Goal: Transaction & Acquisition: Book appointment/travel/reservation

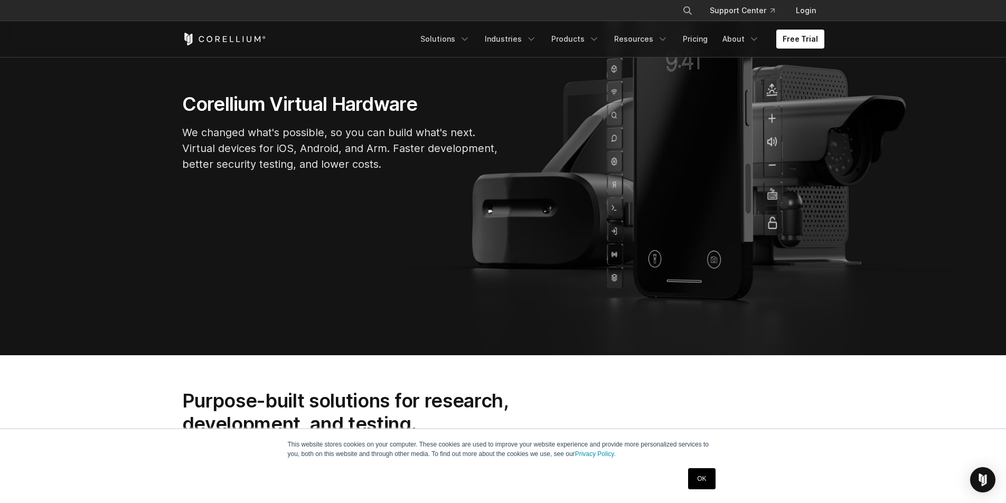
scroll to position [211, 0]
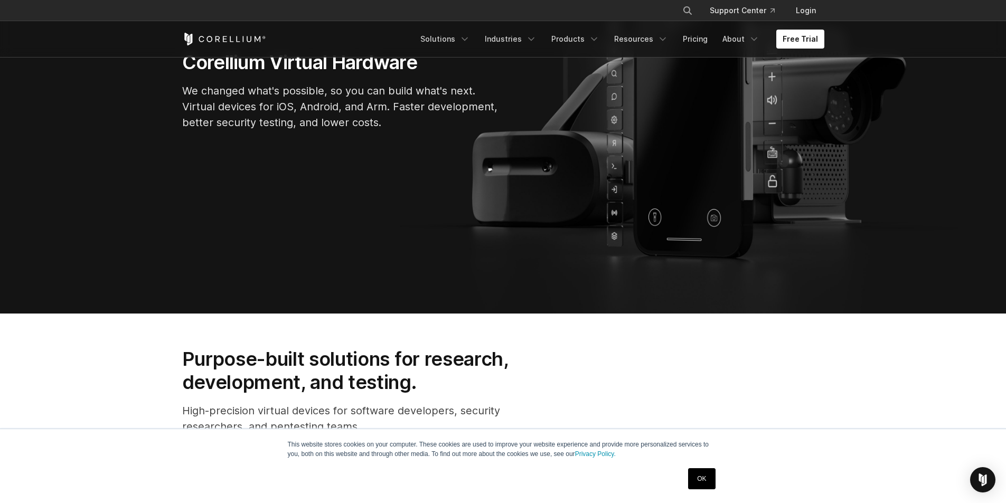
click at [712, 480] on link "OK" at bounding box center [701, 478] width 27 height 21
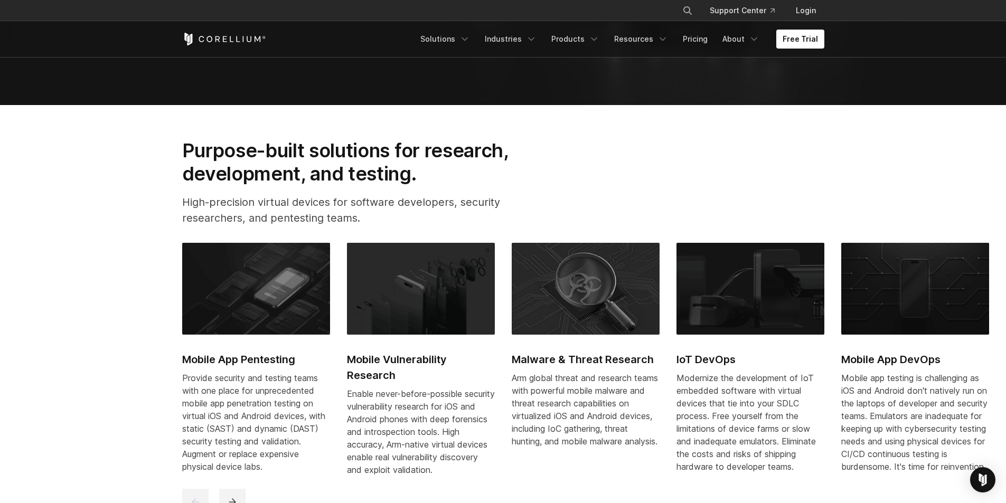
scroll to position [423, 0]
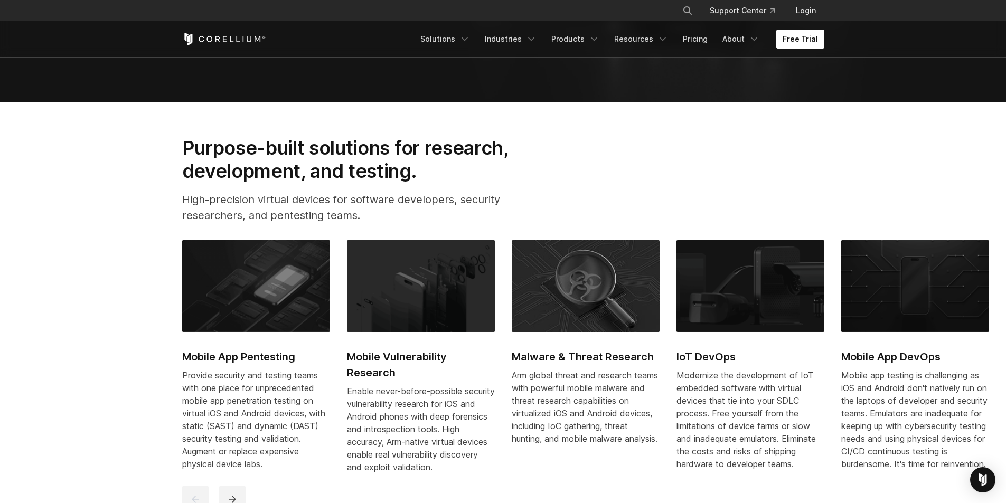
click at [798, 44] on link "Free Trial" at bounding box center [800, 39] width 48 height 19
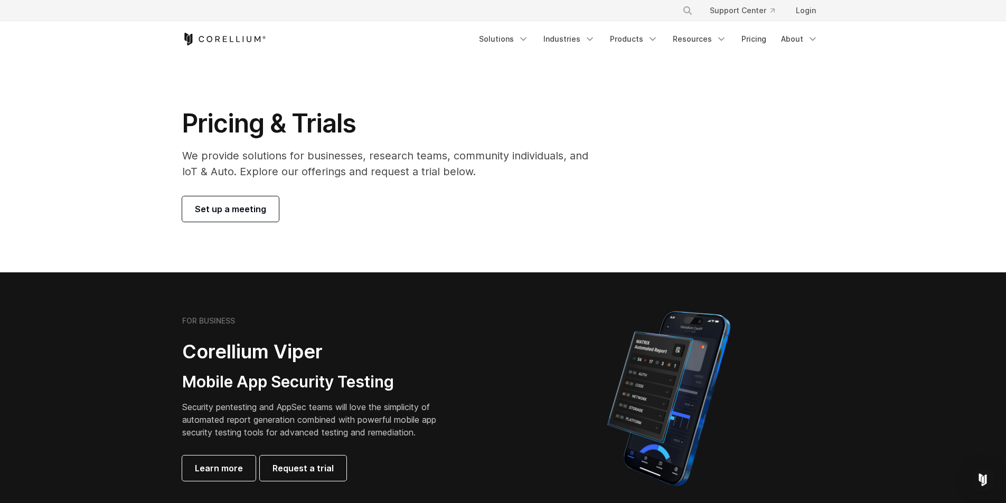
click at [213, 217] on link "Set up a meeting" at bounding box center [230, 208] width 97 height 25
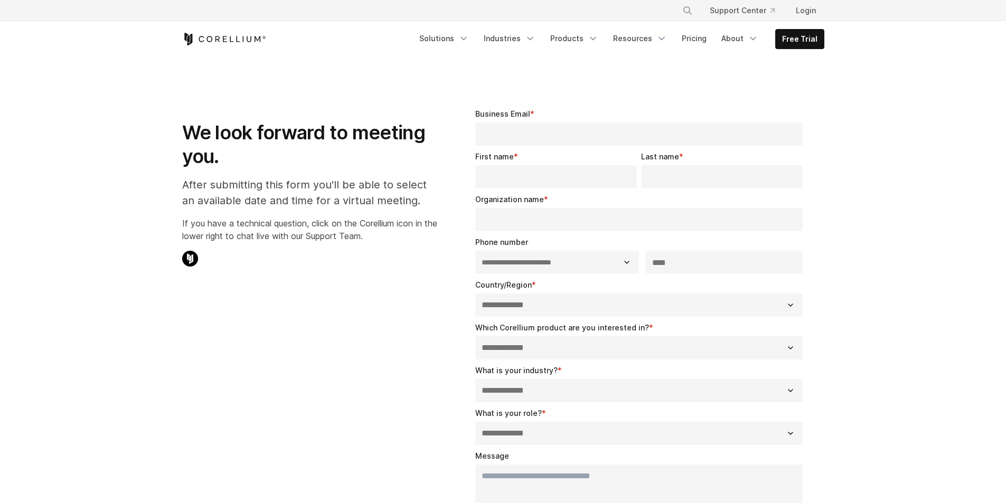
select select "**"
